Goal: Task Accomplishment & Management: Manage account settings

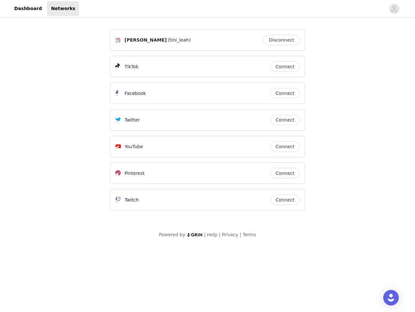
click at [208, 123] on div "Twitter" at bounding box center [193, 120] width 155 height 8
click at [208, 9] on div at bounding box center [232, 8] width 306 height 15
click at [395, 9] on icon "avatar" at bounding box center [394, 9] width 6 height 10
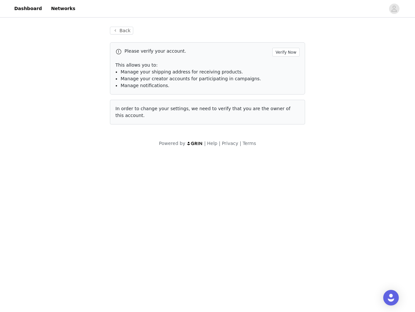
click at [285, 67] on p "This allows you to:" at bounding box center [208, 65] width 184 height 7
click at [285, 93] on div "Please verify your account. Verify Now This allows you to: Manage your shipping…" at bounding box center [207, 68] width 195 height 52
click at [285, 120] on div "Back Please verify your account. Verify Now This allows you to: Manage your shi…" at bounding box center [207, 75] width 211 height 113
click at [285, 146] on div "Powered by | Help | Privacy | Terms" at bounding box center [207, 147] width 415 height 15
click at [285, 173] on body "Dashboard Networks Back Please verify your account. Verify Now This allows you …" at bounding box center [207, 156] width 415 height 312
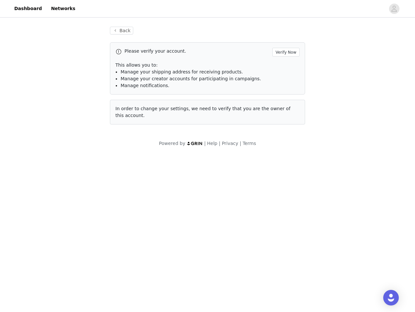
click at [285, 200] on body "Dashboard Networks Back Please verify your account. Verify Now This allows you …" at bounding box center [207, 156] width 415 height 312
